Goal: Find contact information: Find contact information

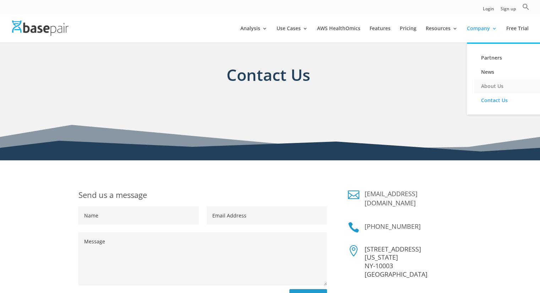
click at [488, 83] on link "About Us" at bounding box center [509, 86] width 71 height 14
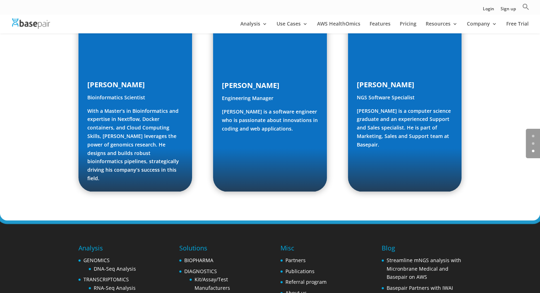
scroll to position [1099, 0]
